Goal: Information Seeking & Learning: Learn about a topic

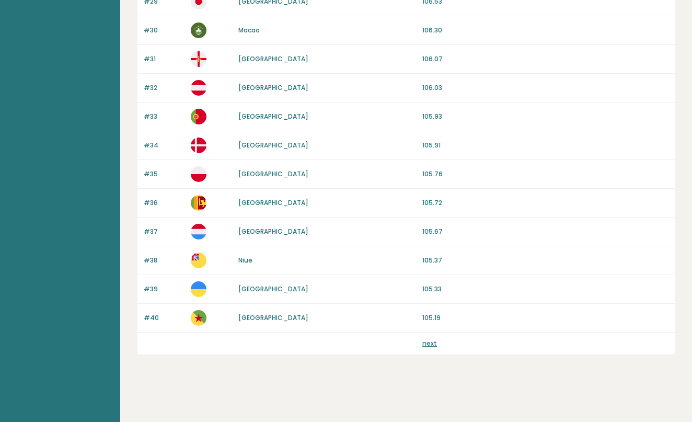
scroll to position [936, 0]
click at [430, 349] on div "next" at bounding box center [405, 343] width 537 height 22
click at [430, 346] on link "next" at bounding box center [429, 343] width 15 height 9
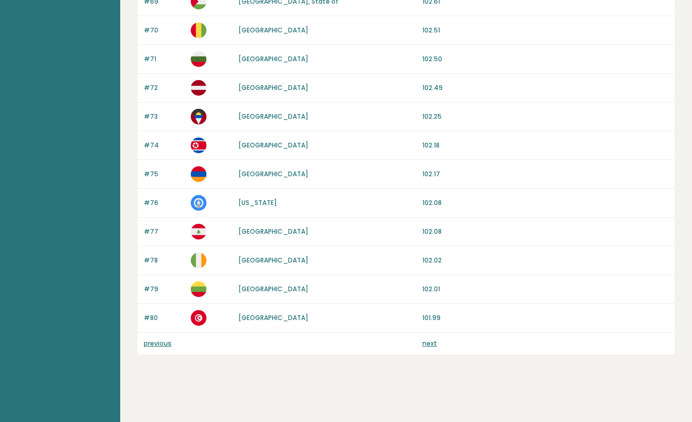
scroll to position [936, 0]
click at [431, 343] on link "next" at bounding box center [429, 343] width 15 height 9
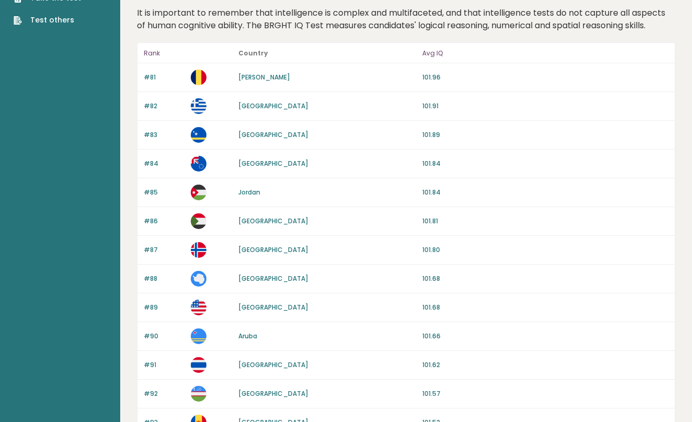
scroll to position [55, 0]
click at [249, 78] on link "[PERSON_NAME]" at bounding box center [264, 76] width 52 height 9
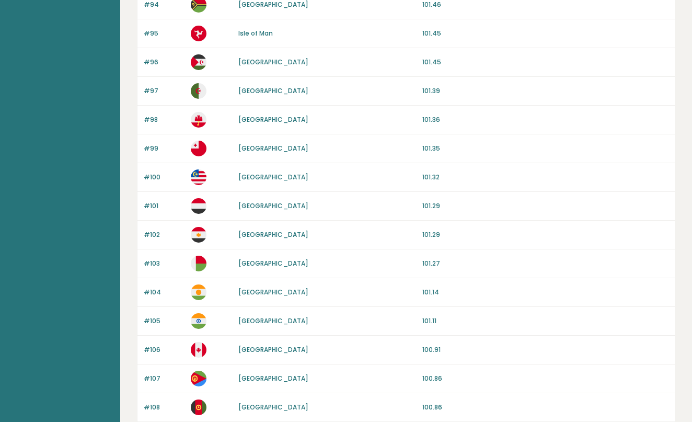
scroll to position [510, 0]
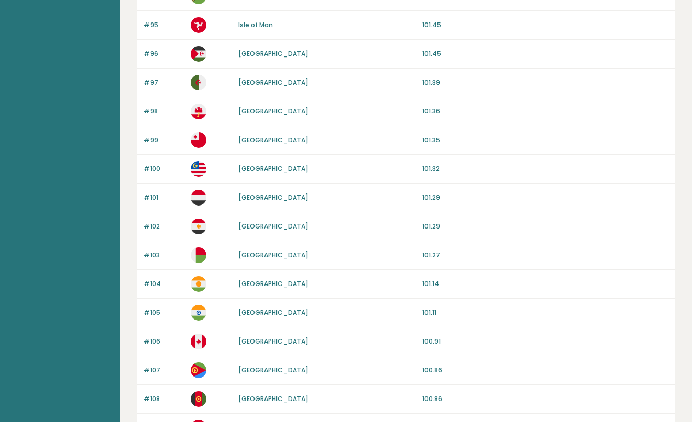
click at [243, 312] on link "[GEOGRAPHIC_DATA]" at bounding box center [273, 312] width 70 height 9
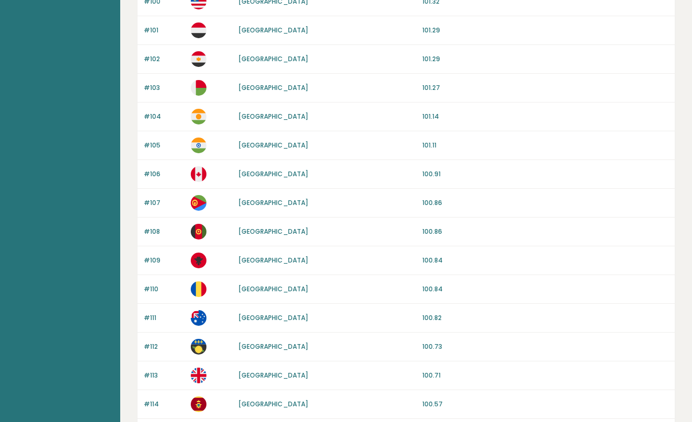
scroll to position [714, 0]
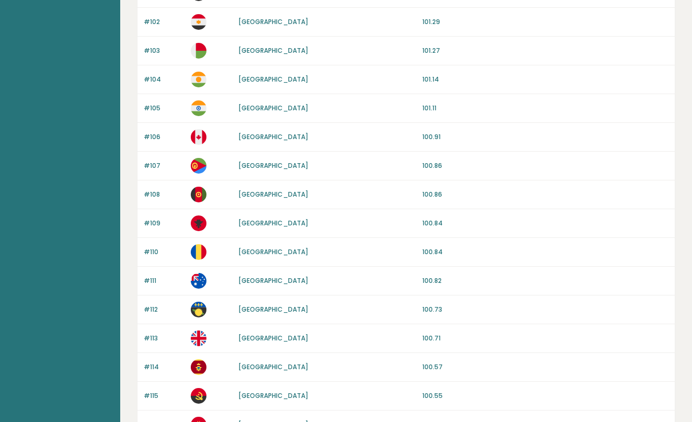
click at [255, 191] on link "[GEOGRAPHIC_DATA]" at bounding box center [273, 194] width 70 height 9
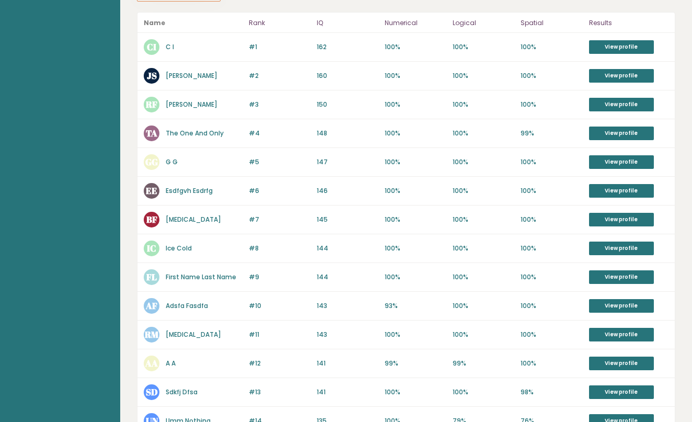
scroll to position [212, 0]
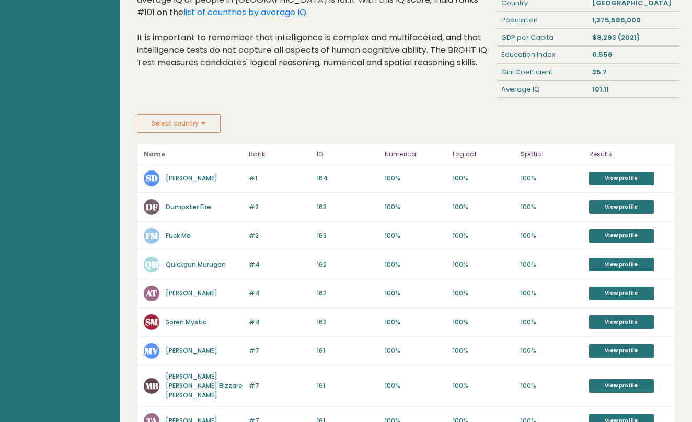
scroll to position [83, 0]
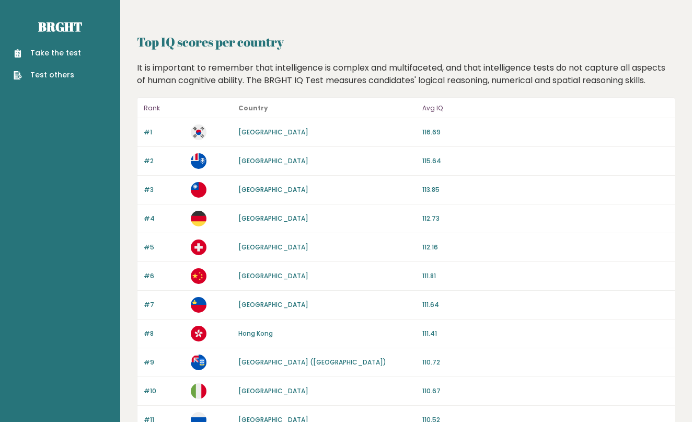
click at [206, 45] on h2 "Top IQ scores per country" at bounding box center [406, 41] width 538 height 19
click at [246, 130] on link "[GEOGRAPHIC_DATA]" at bounding box center [273, 132] width 70 height 9
click at [245, 186] on link "[GEOGRAPHIC_DATA]" at bounding box center [273, 189] width 70 height 9
